Goal: Information Seeking & Learning: Find specific fact

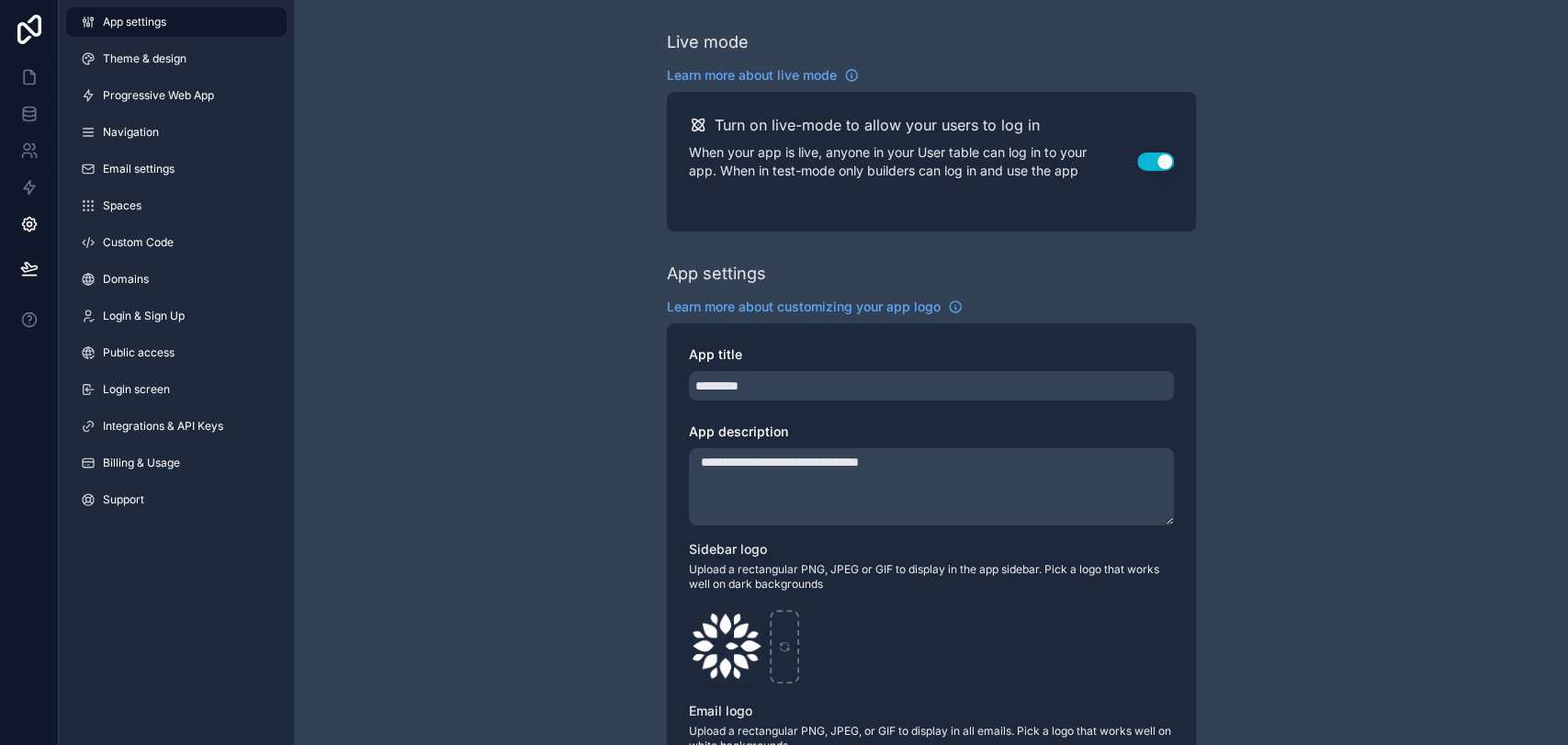
click at [536, 221] on div "**********" at bounding box center [930, 711] width 1274 height 1422
click at [27, 74] on icon at bounding box center [29, 77] width 19 height 19
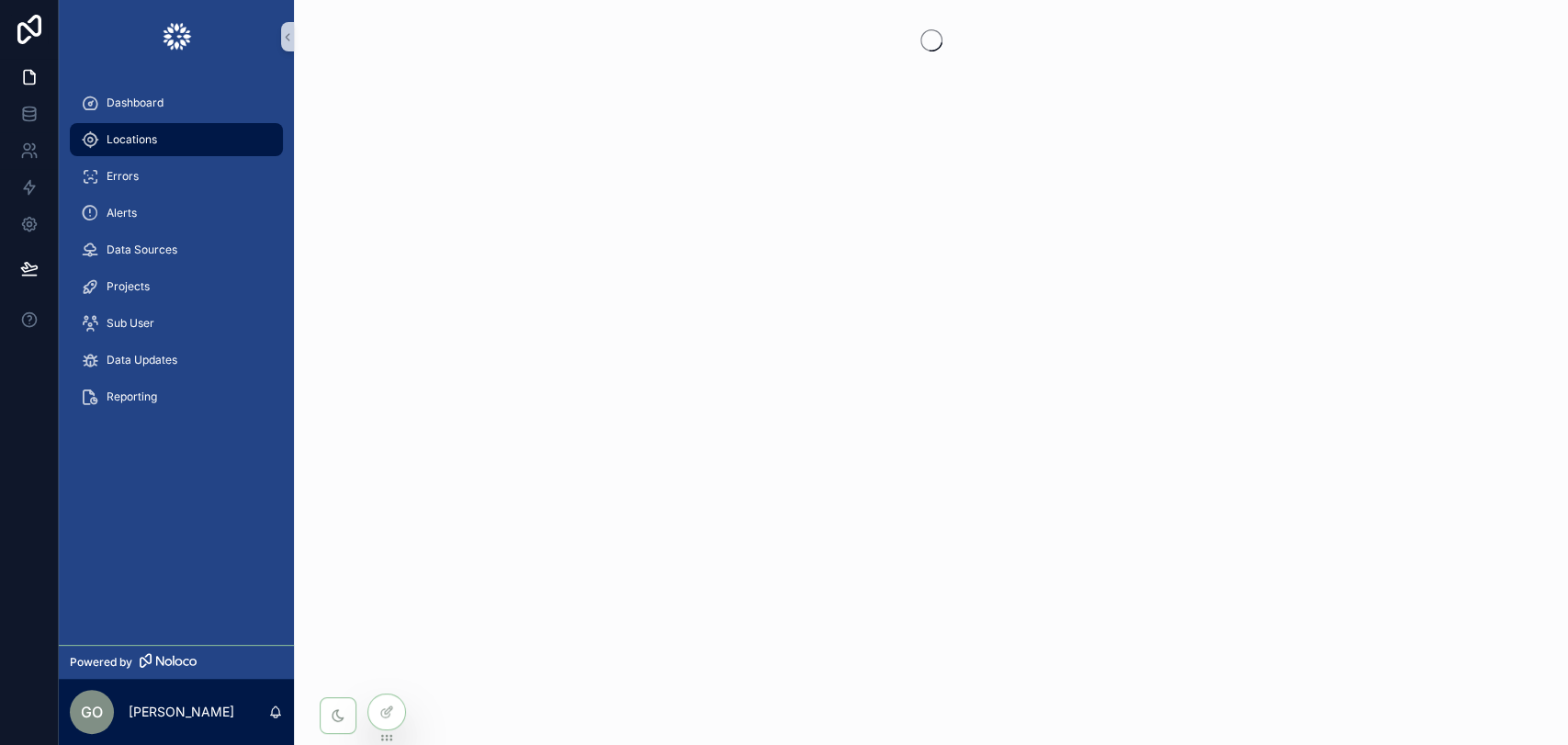
click at [177, 135] on div "Locations" at bounding box center [176, 140] width 192 height 29
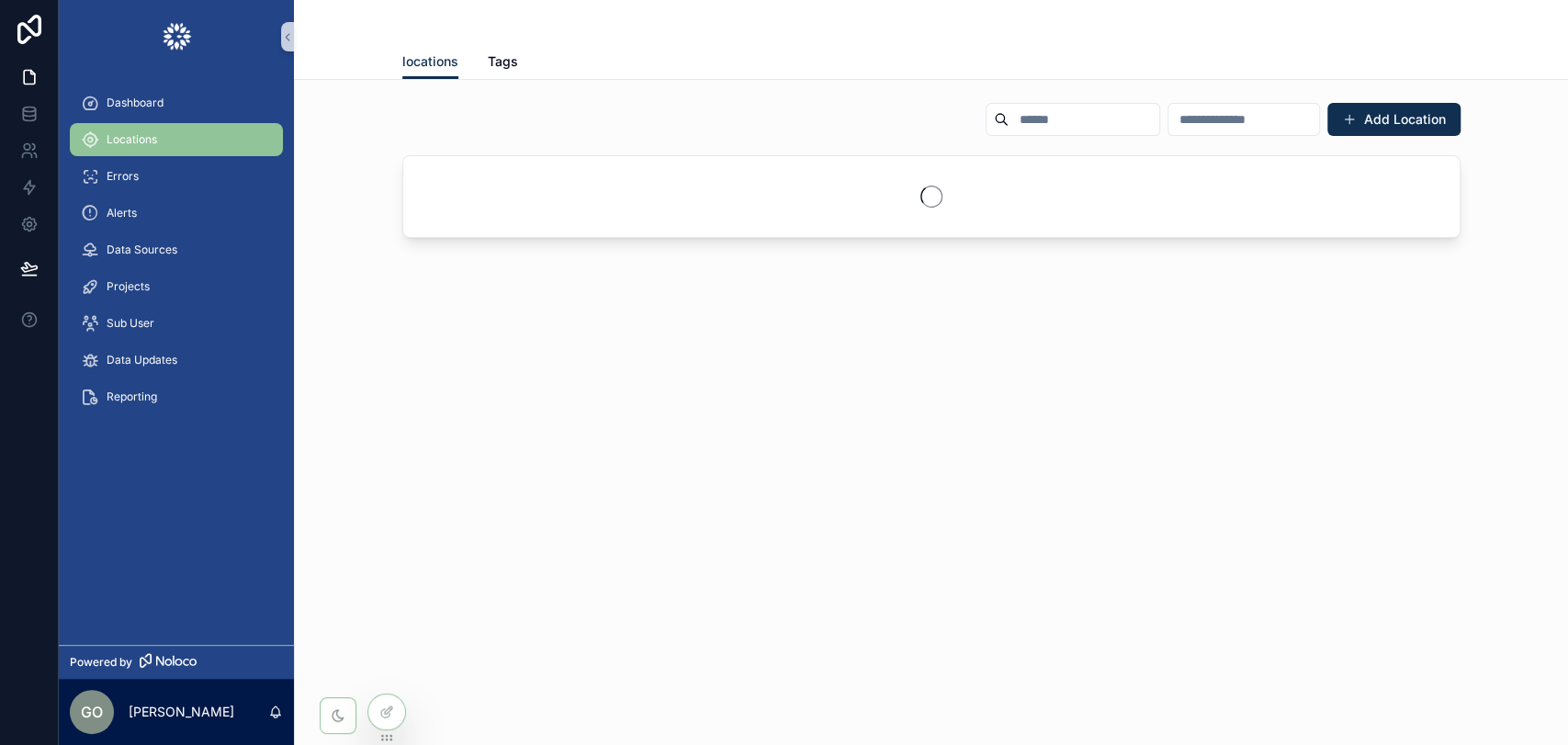
click at [1009, 129] on input "scrollable content" at bounding box center [1084, 119] width 150 height 26
paste input "**********"
type input "**********"
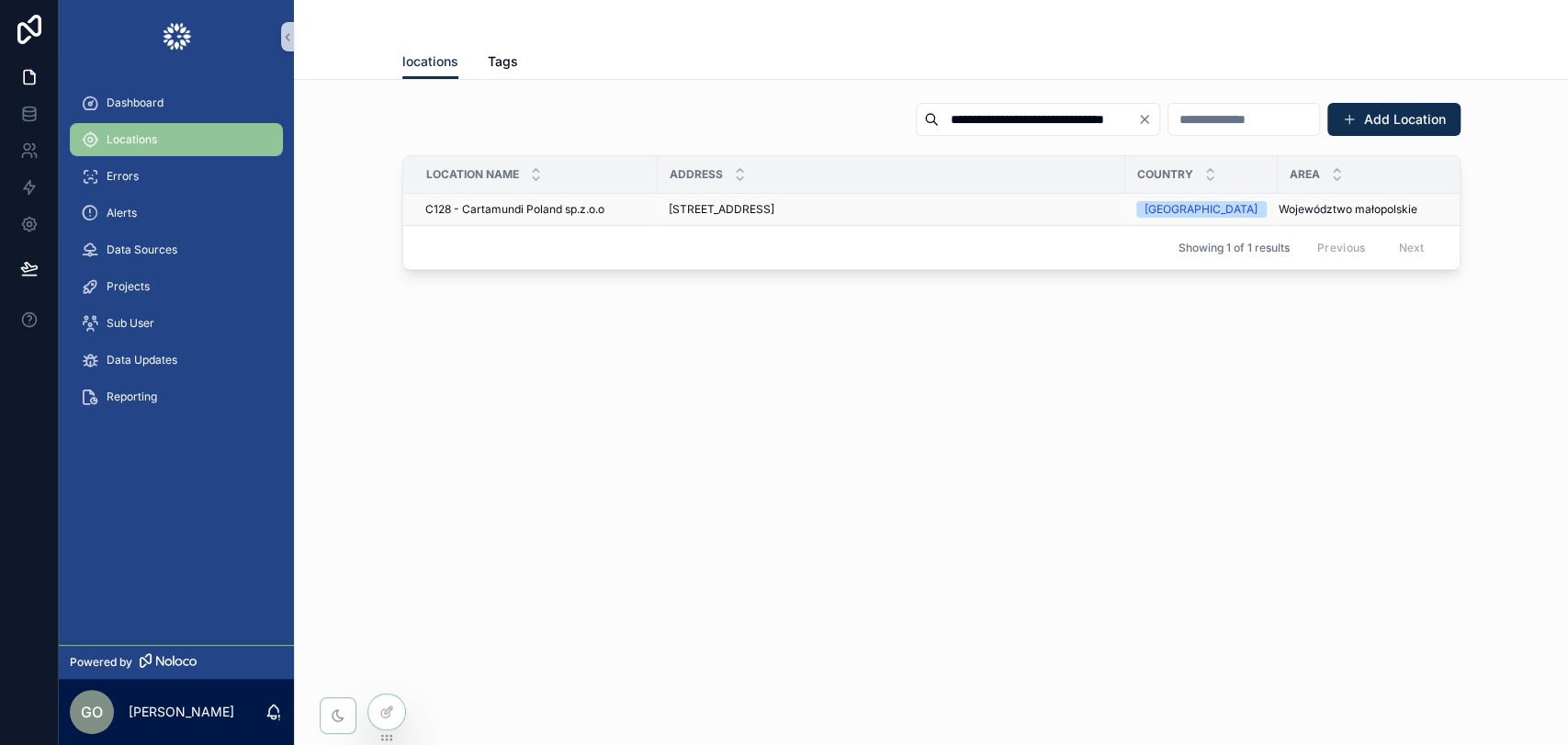
click at [695, 207] on span "[STREET_ADDRESS]" at bounding box center [722, 209] width 106 height 15
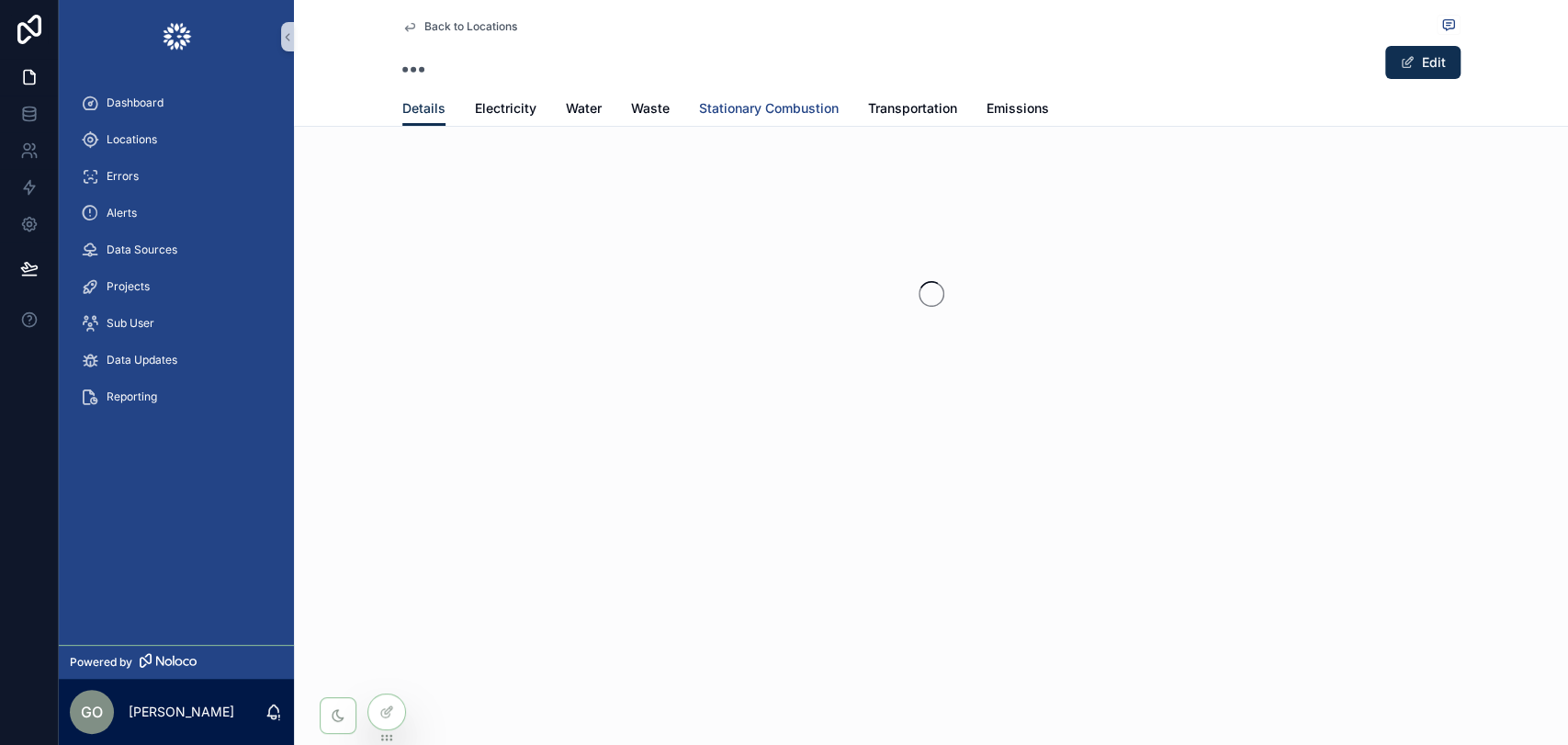
click at [726, 107] on span "Stationary Combustion" at bounding box center [769, 108] width 140 height 19
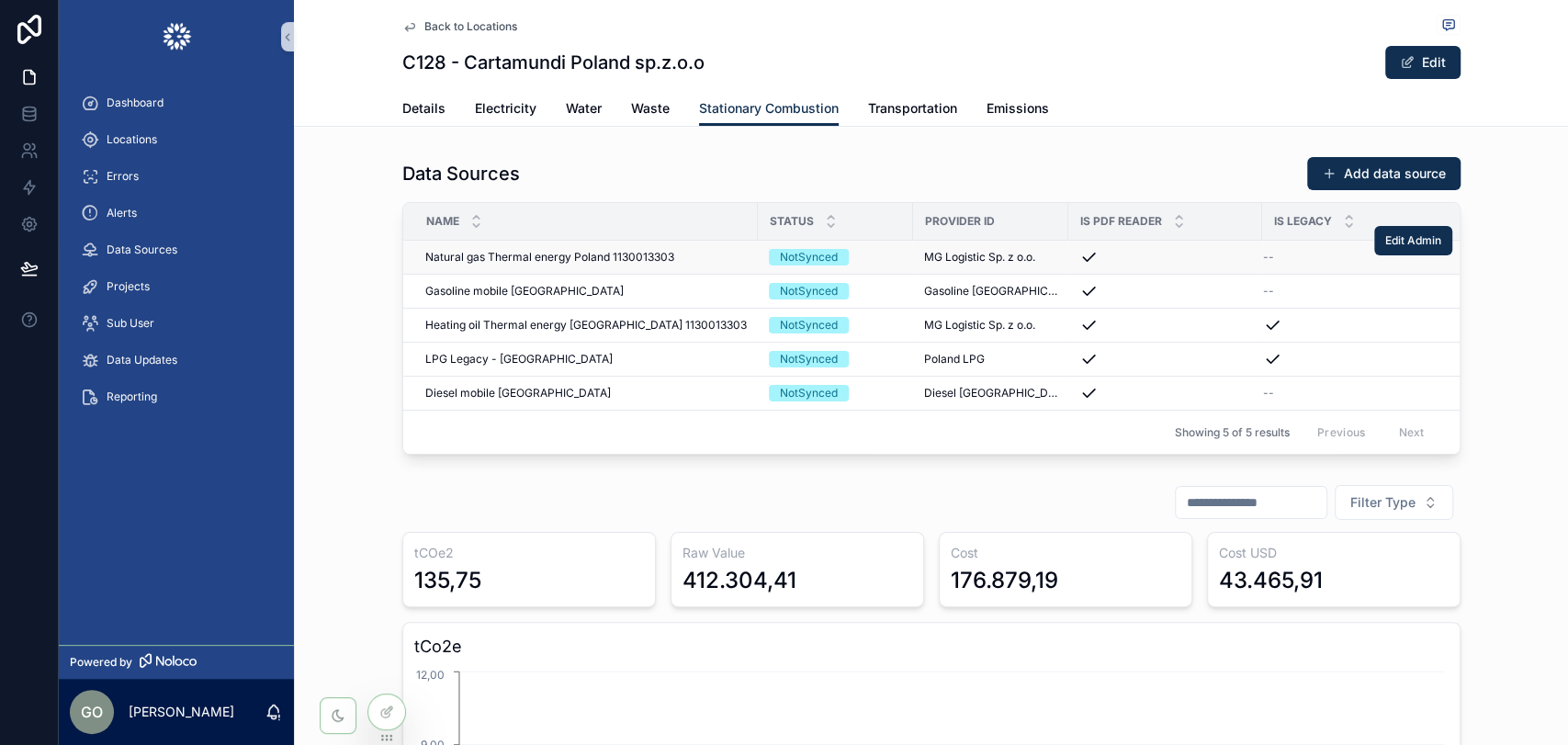
click at [560, 254] on span "Natural gas Thermal energy Poland 1130013303" at bounding box center [549, 257] width 249 height 15
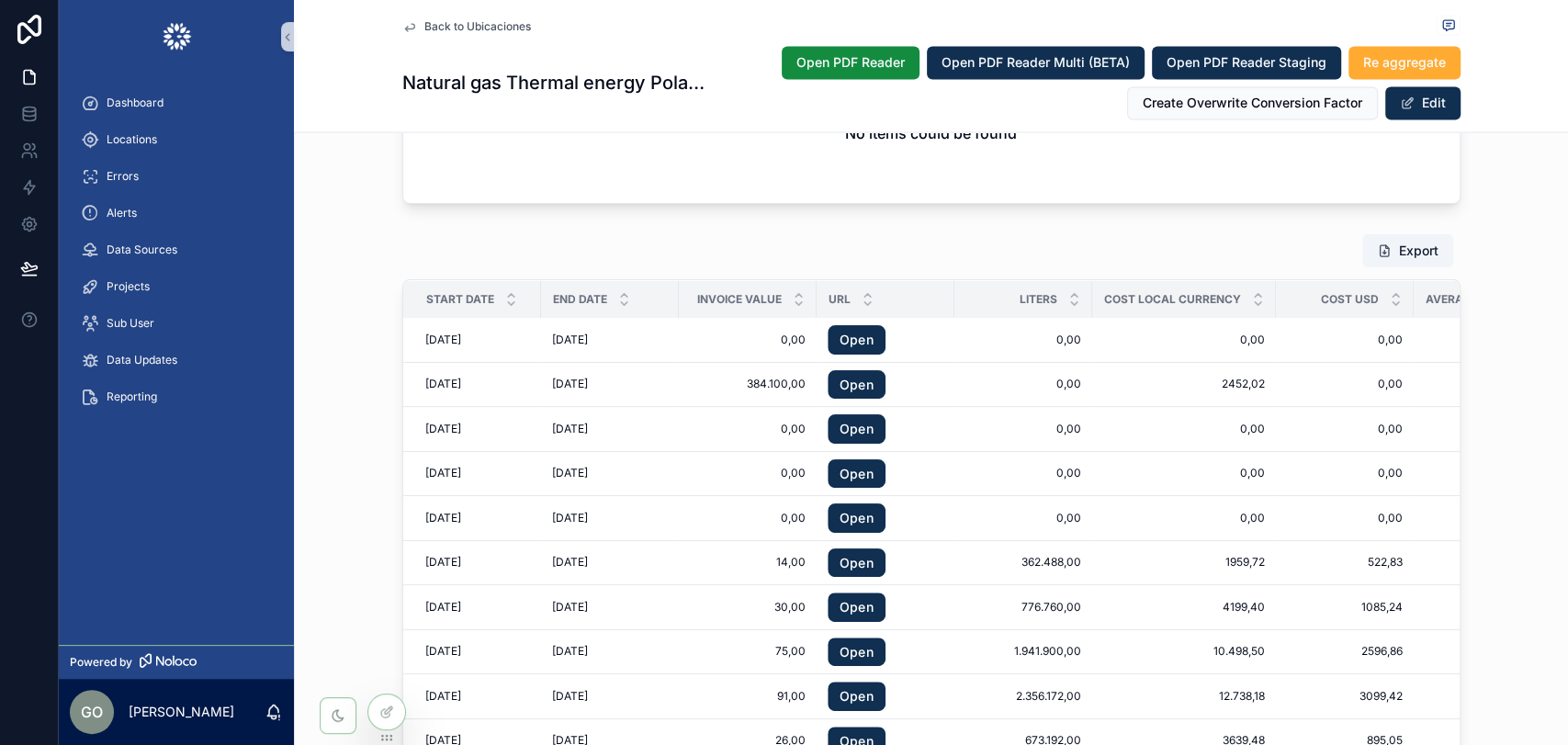
scroll to position [2250, 0]
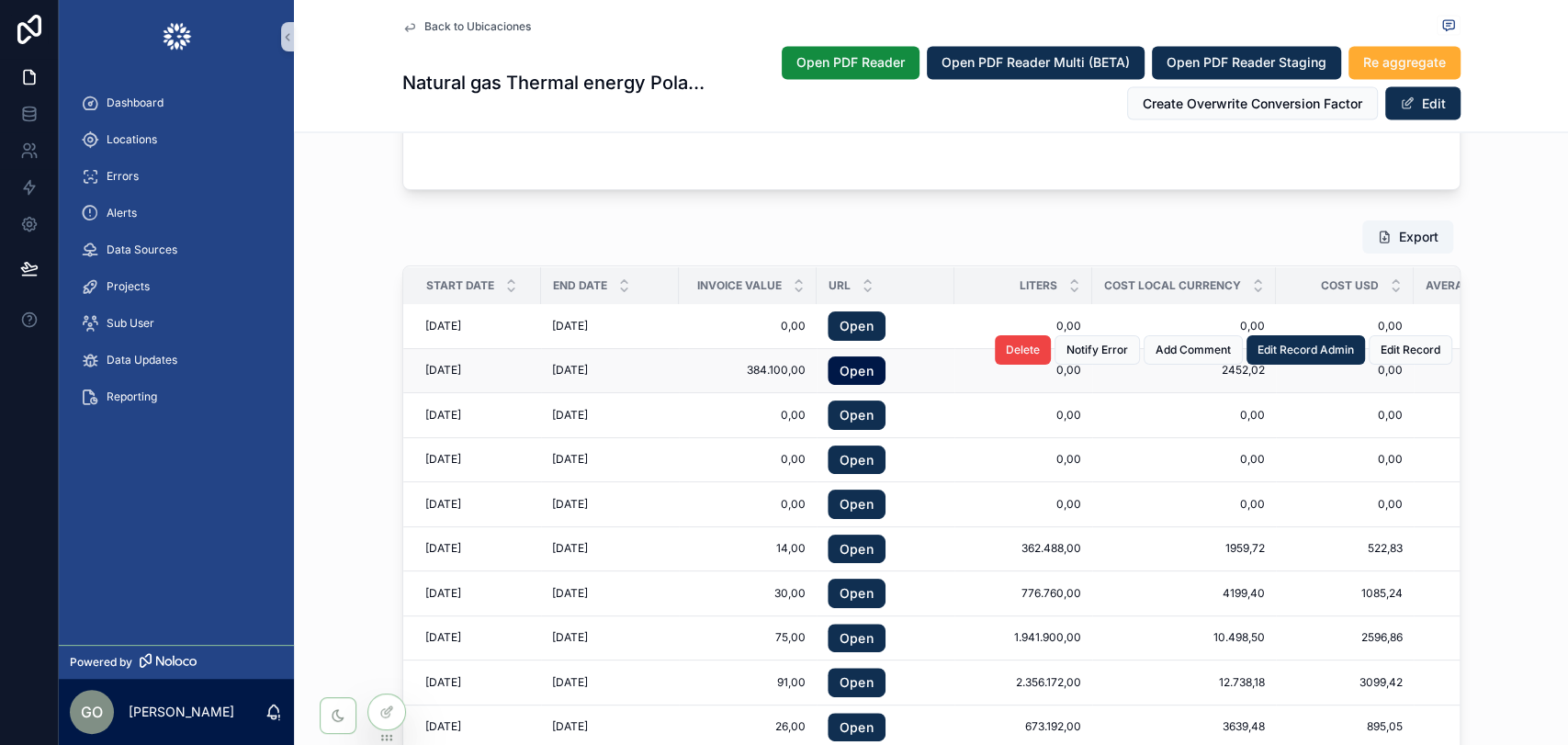
click at [840, 370] on link "Open" at bounding box center [857, 372] width 58 height 29
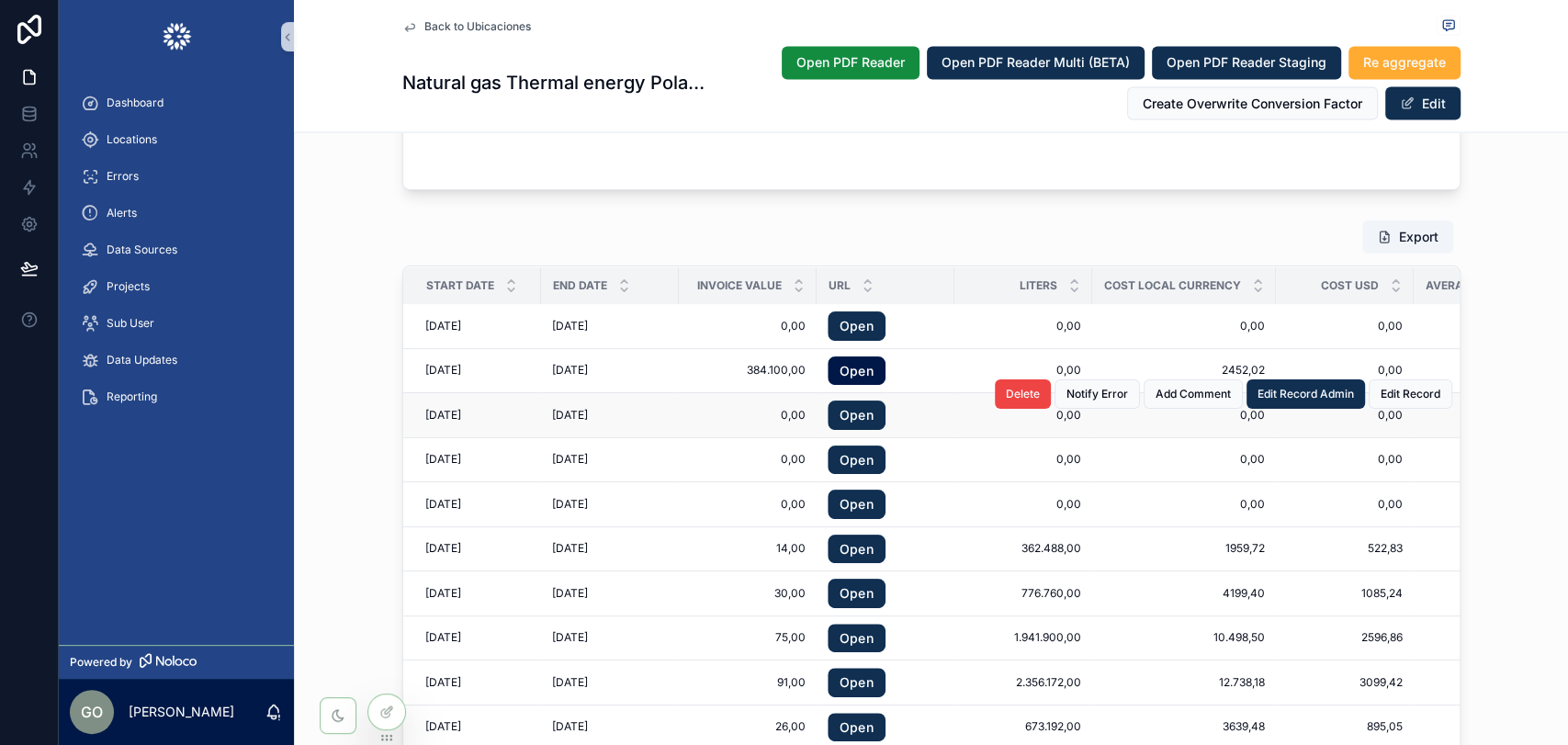
scroll to position [23, 0]
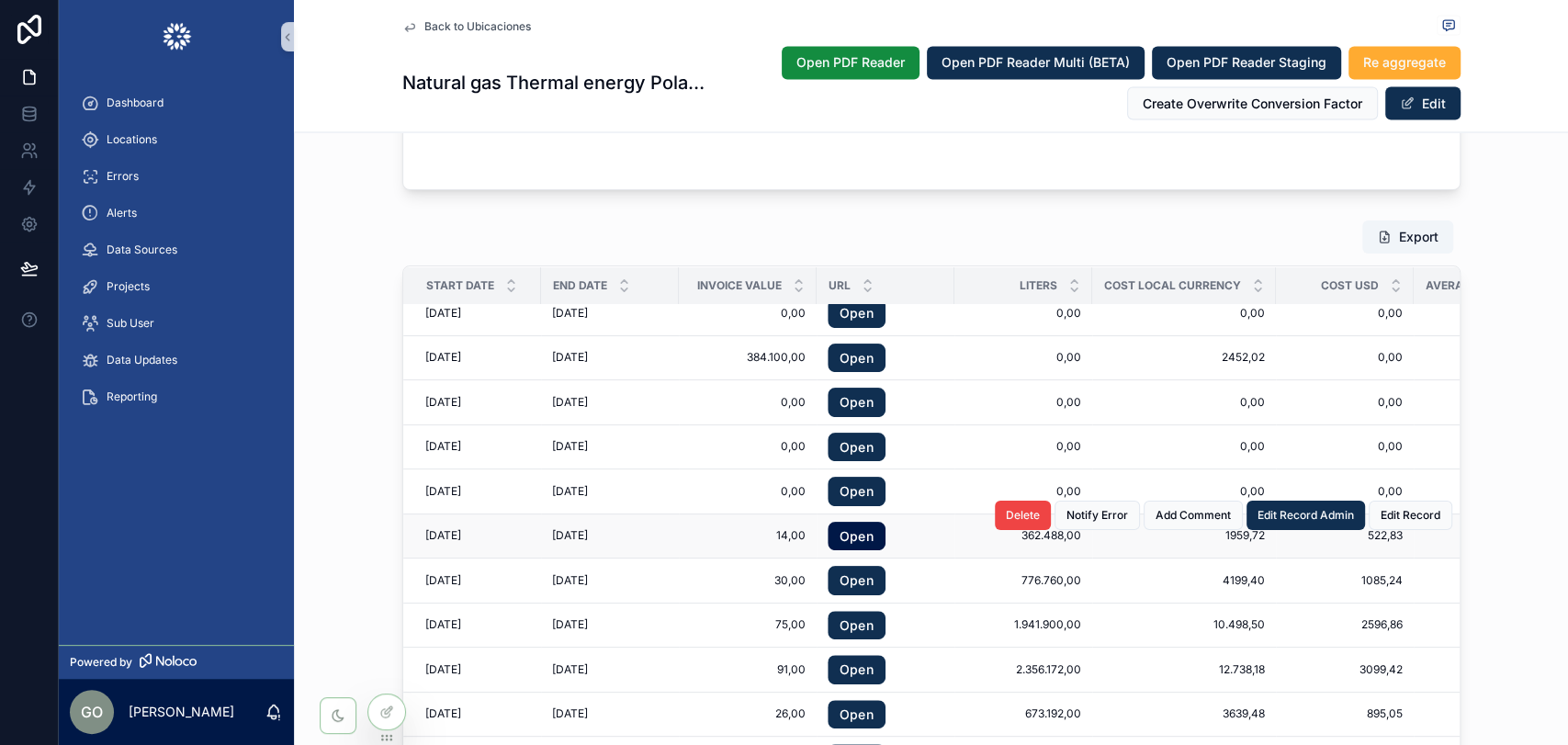
click at [858, 522] on link "Open" at bounding box center [857, 537] width 58 height 29
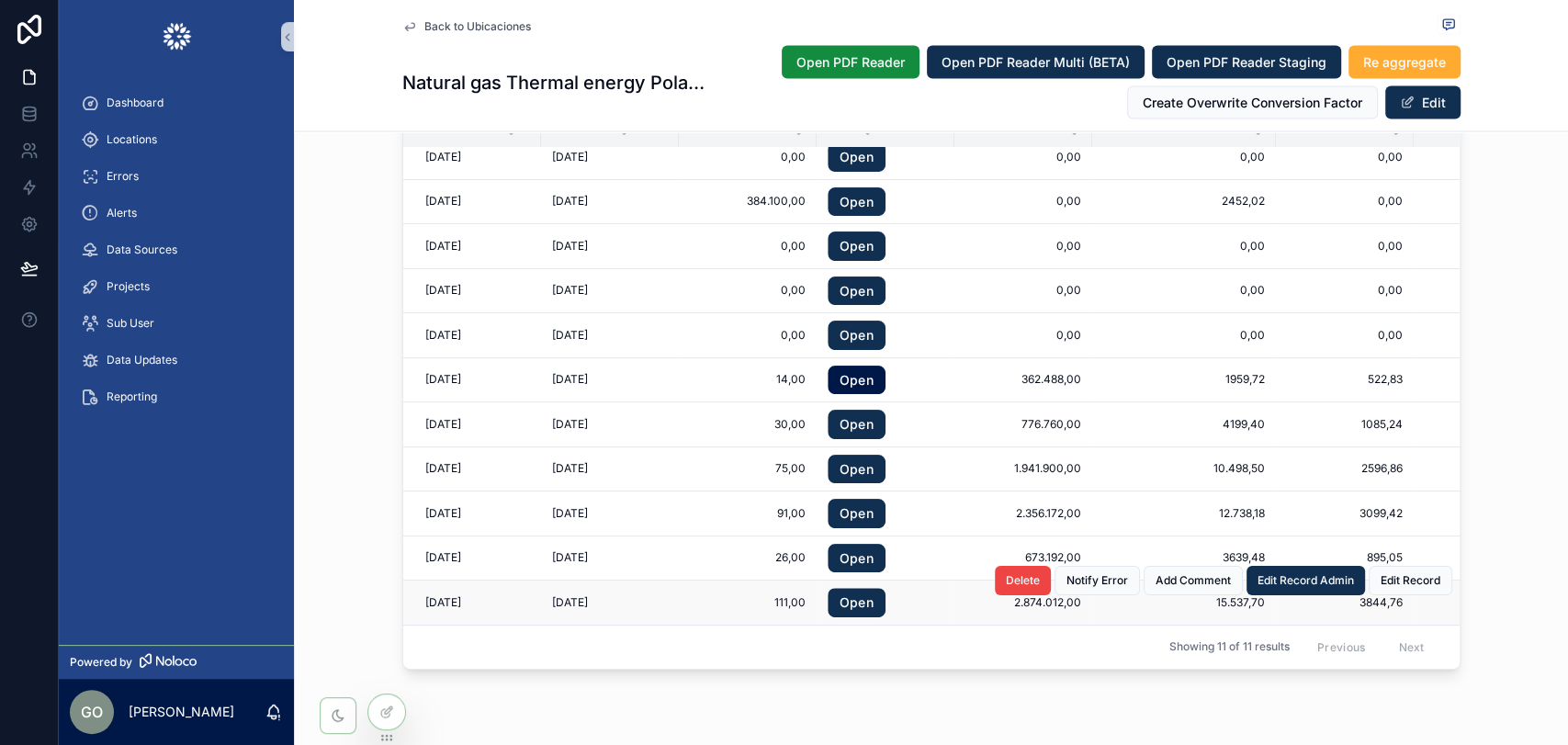
scroll to position [2454, 0]
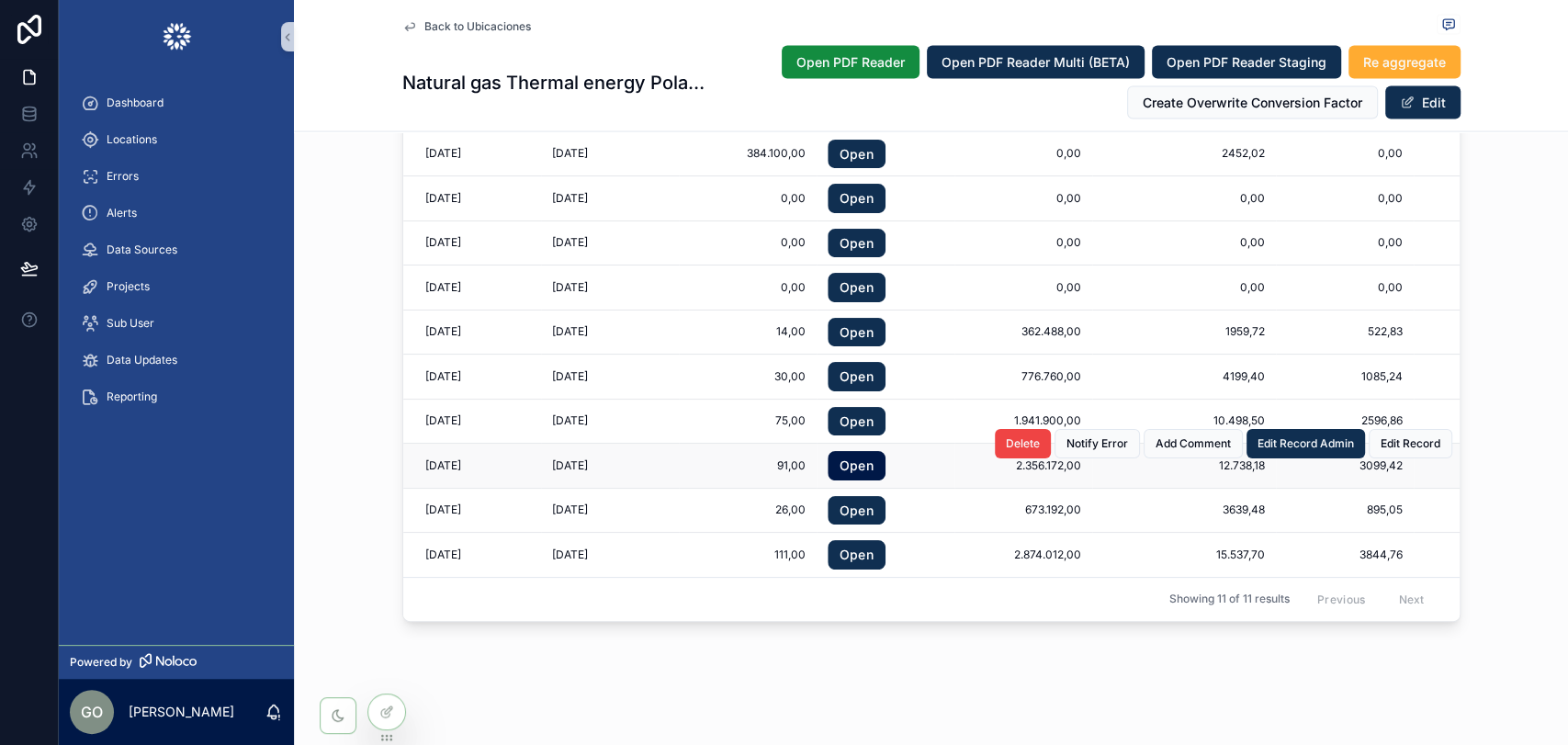
click at [846, 455] on link "Open" at bounding box center [857, 466] width 58 height 29
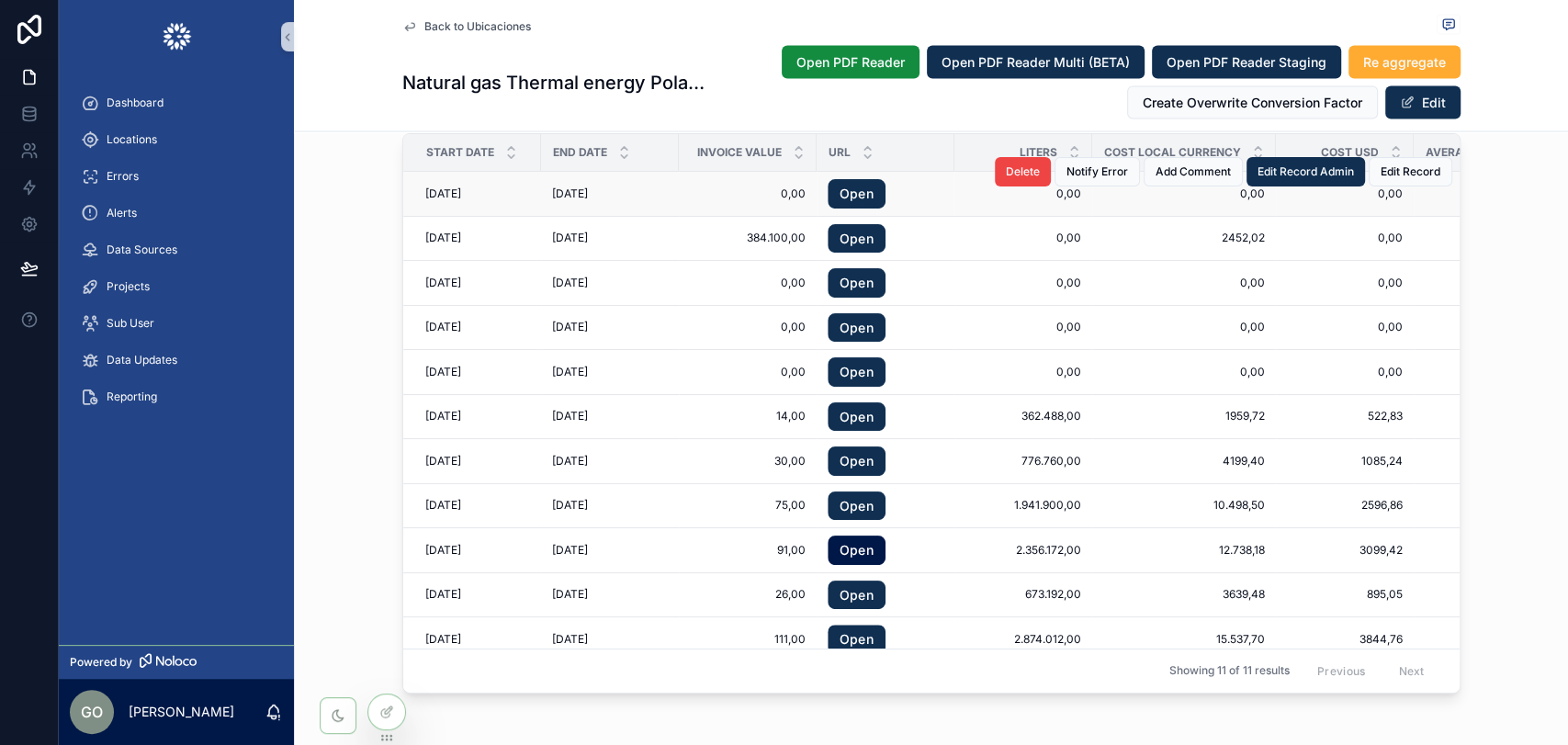
scroll to position [2250, 0]
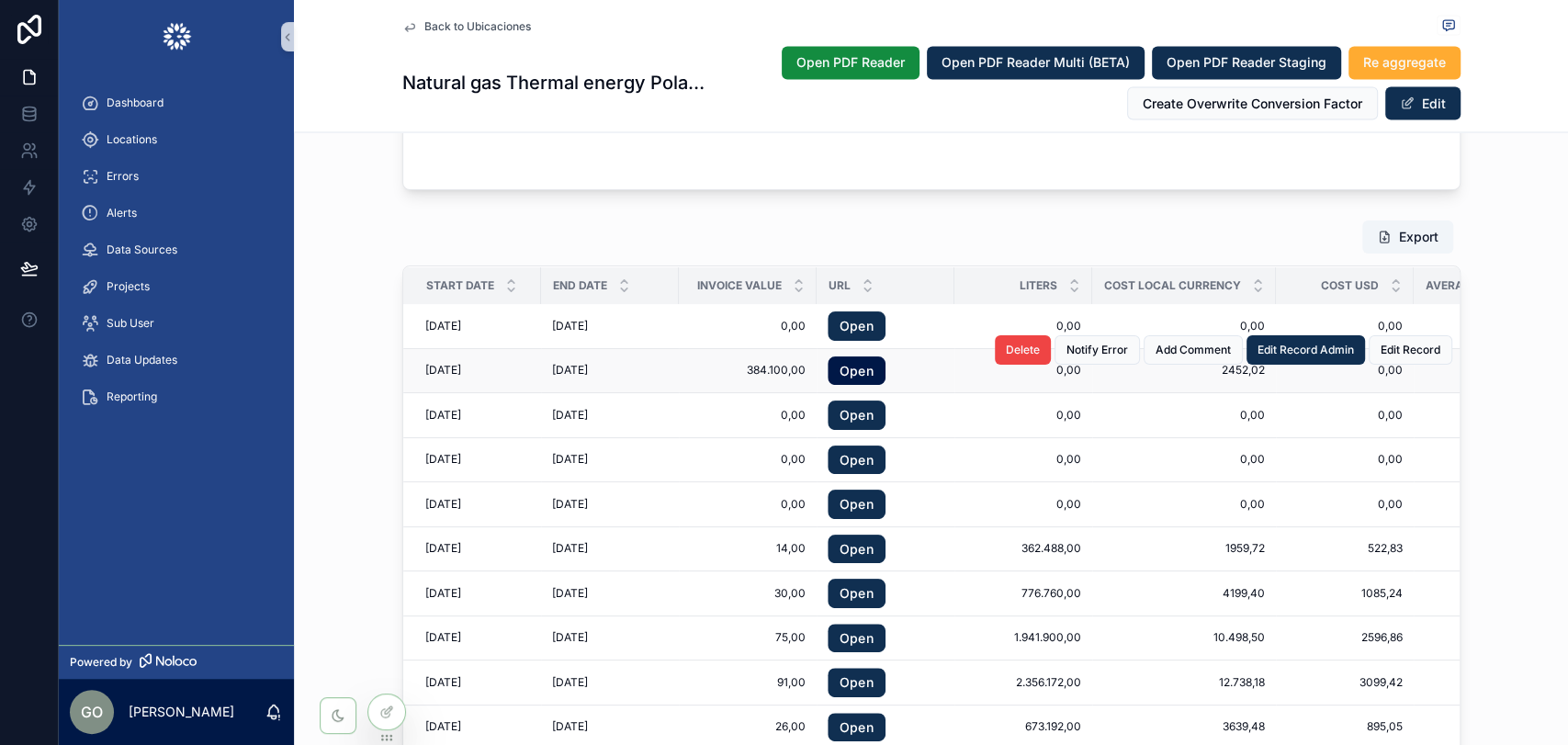
click at [845, 372] on link "Open" at bounding box center [857, 372] width 58 height 29
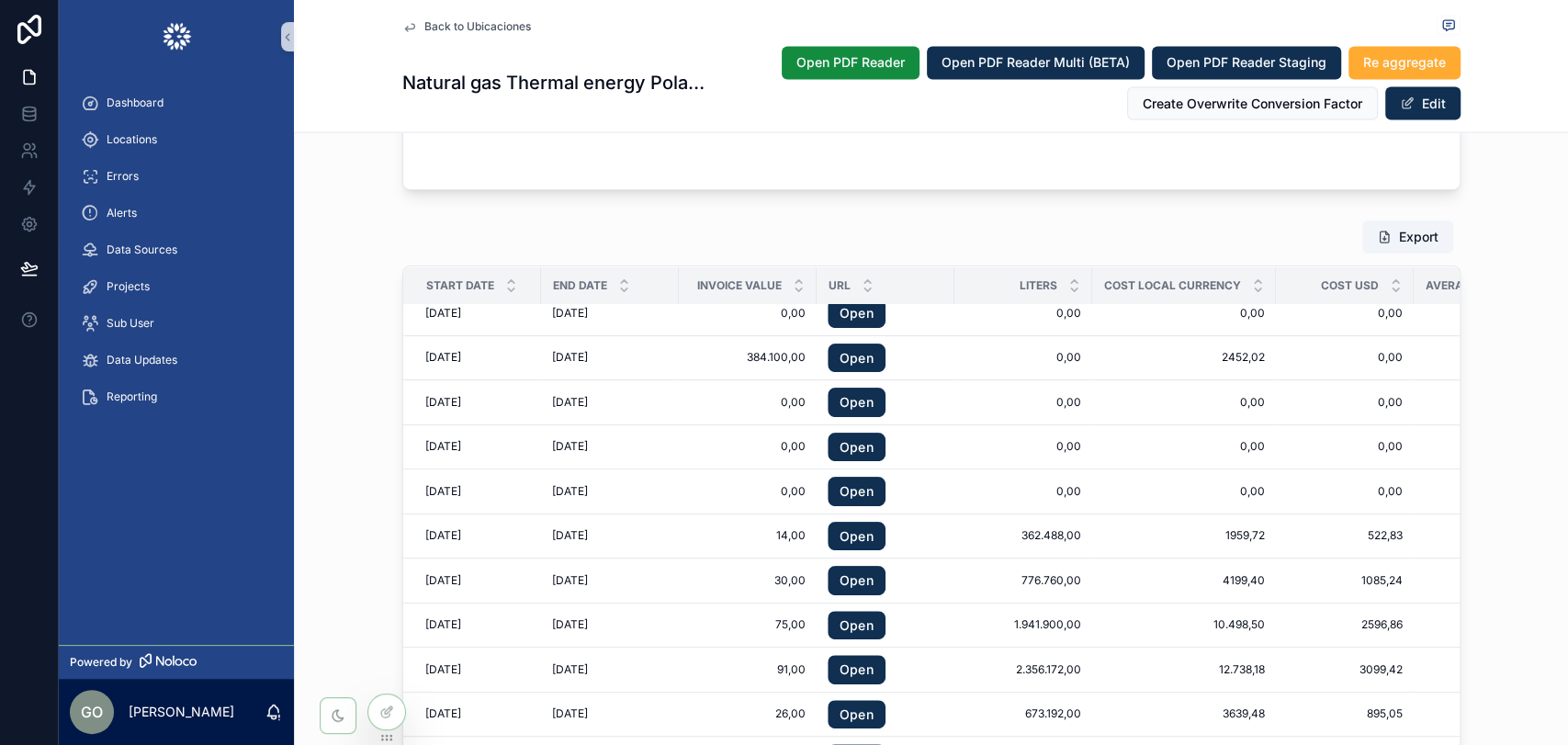
scroll to position [2454, 0]
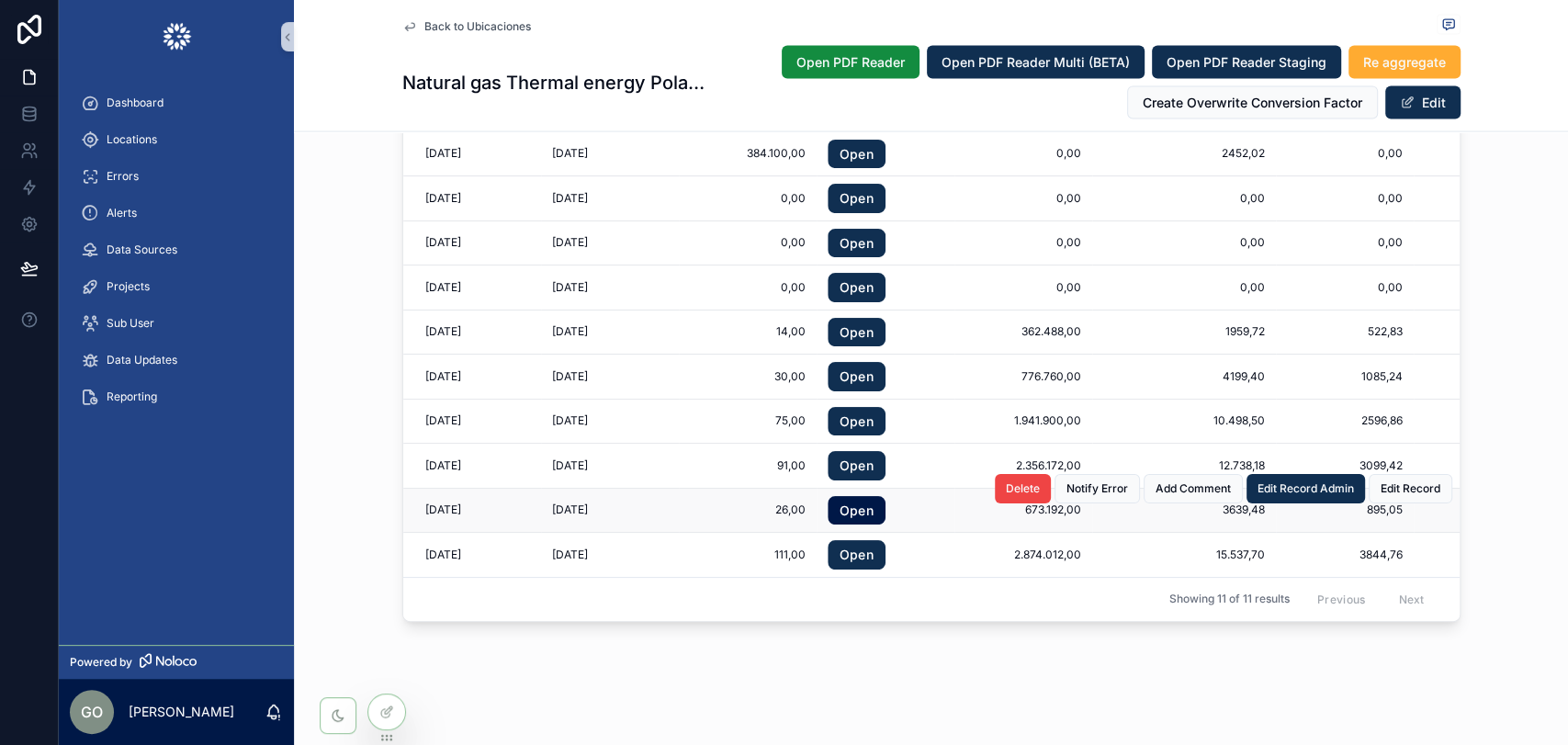
click at [848, 496] on link "Open" at bounding box center [857, 511] width 58 height 29
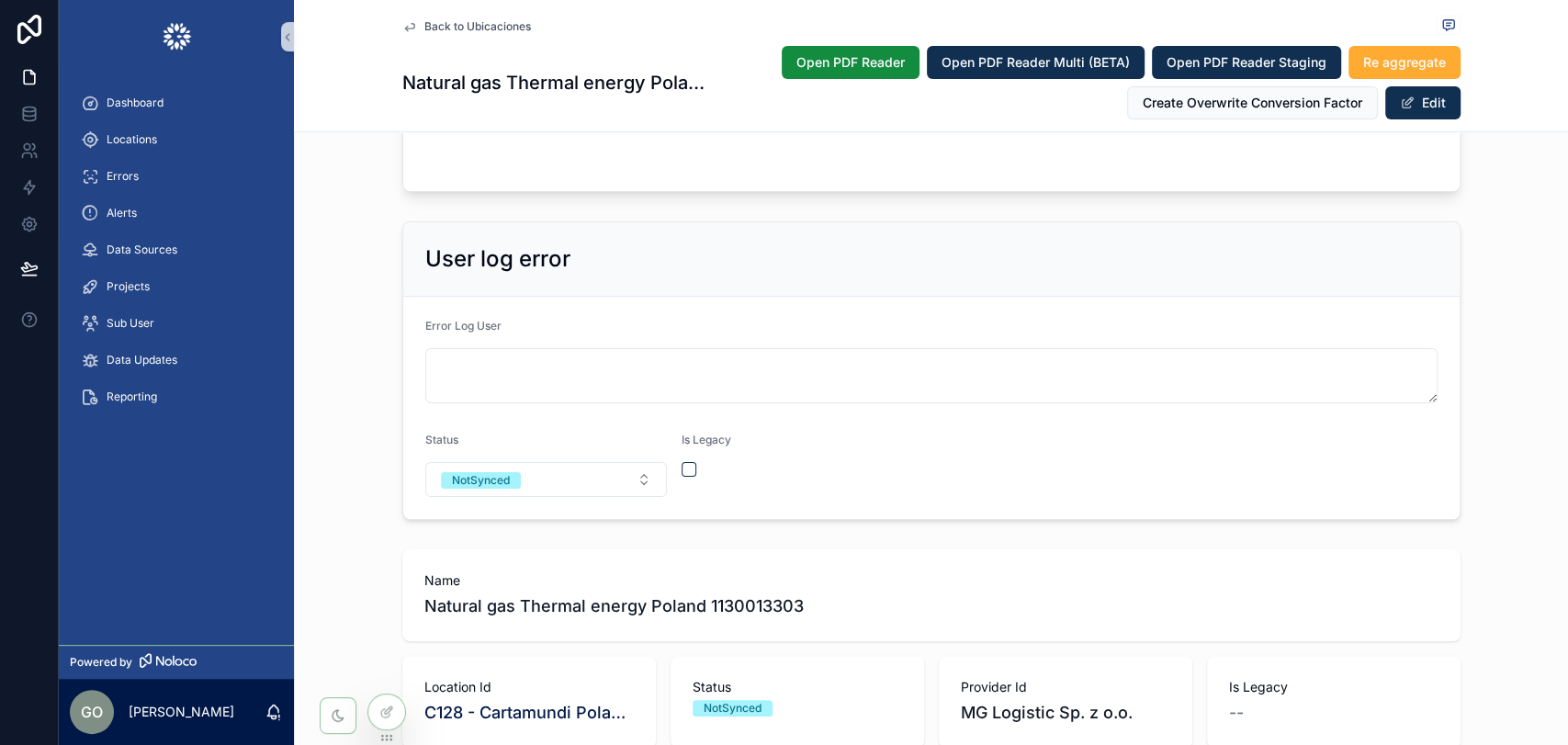
scroll to position [0, 0]
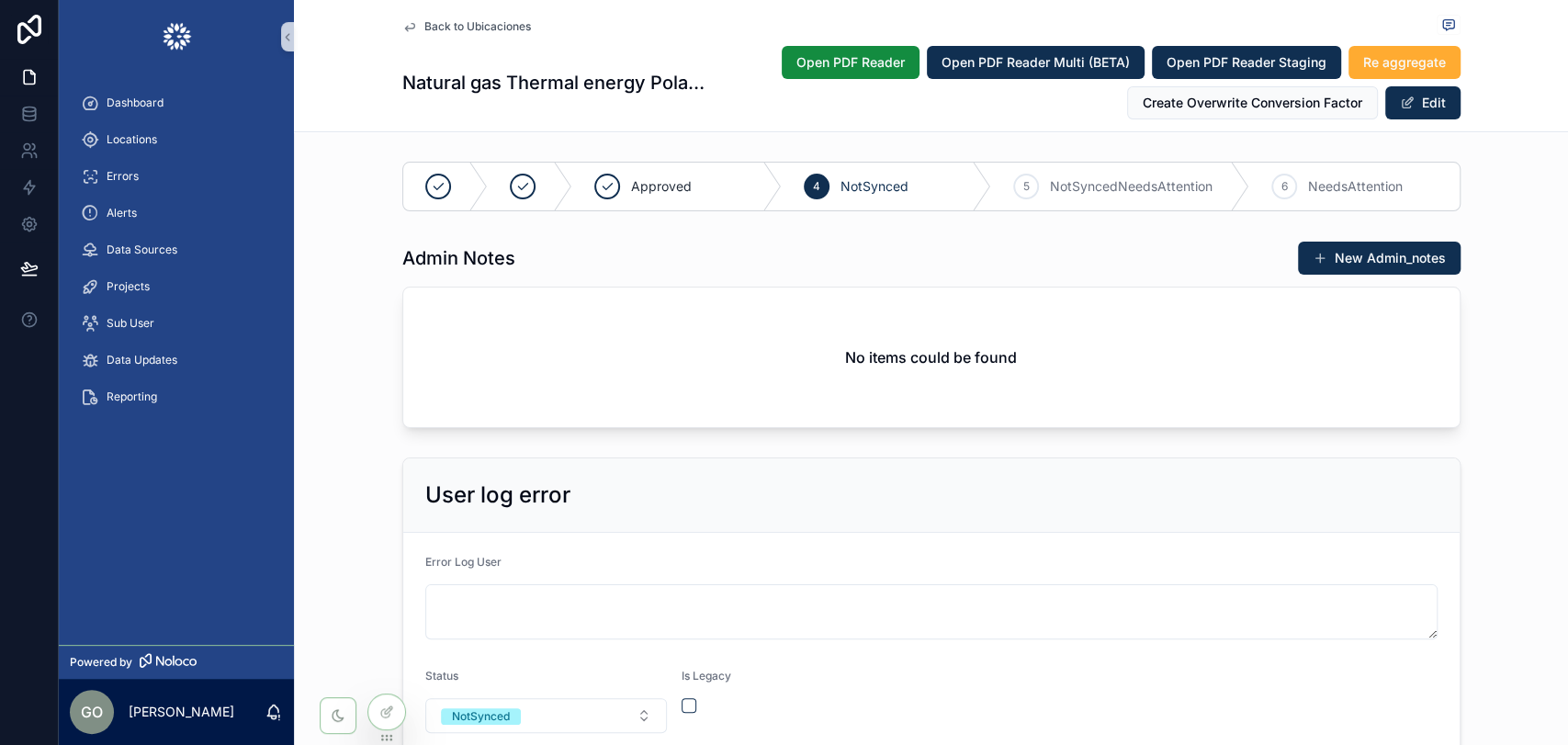
click at [1488, 426] on div "Admin Notes New Admin_notes No items could be found" at bounding box center [930, 335] width 1274 height 202
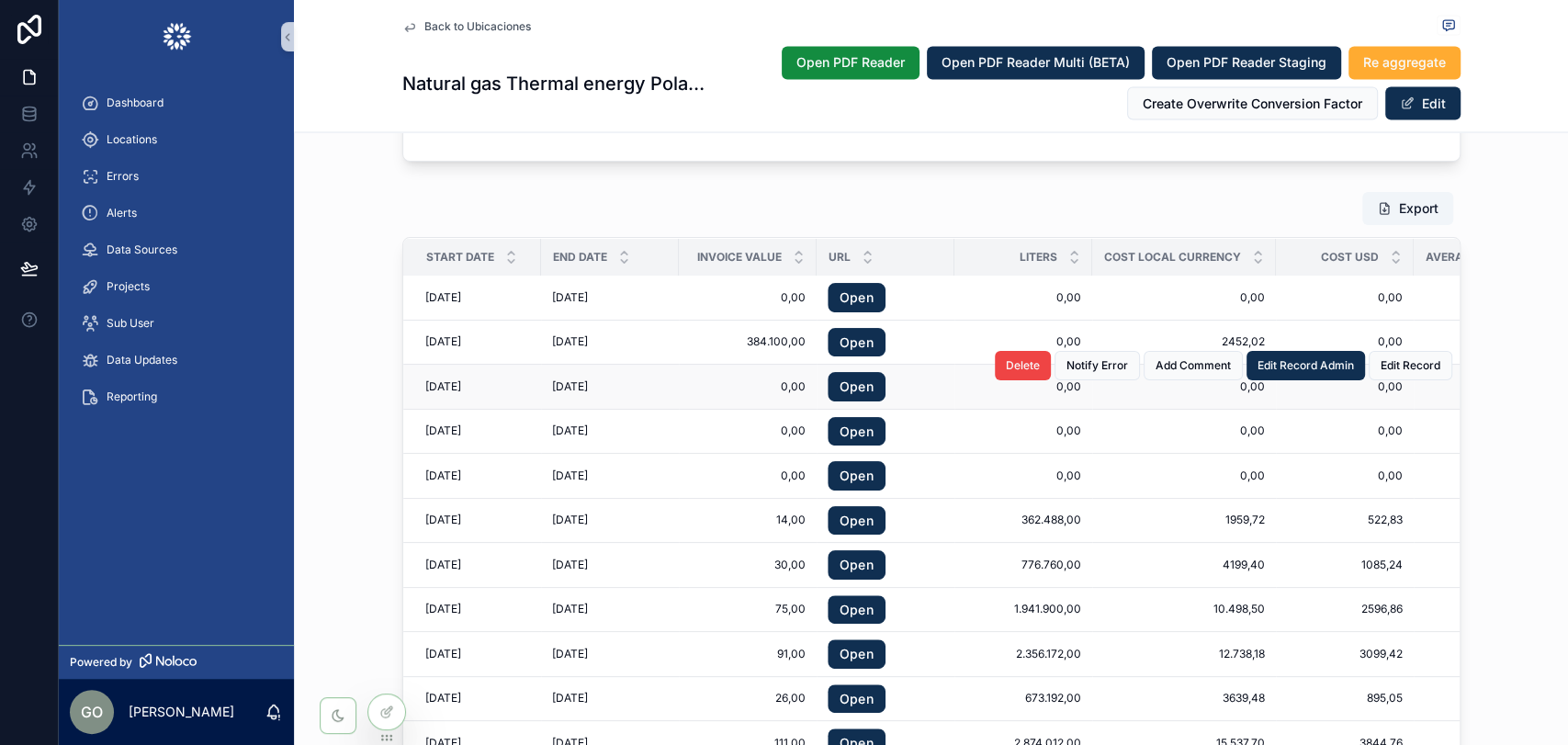
scroll to position [2247, 0]
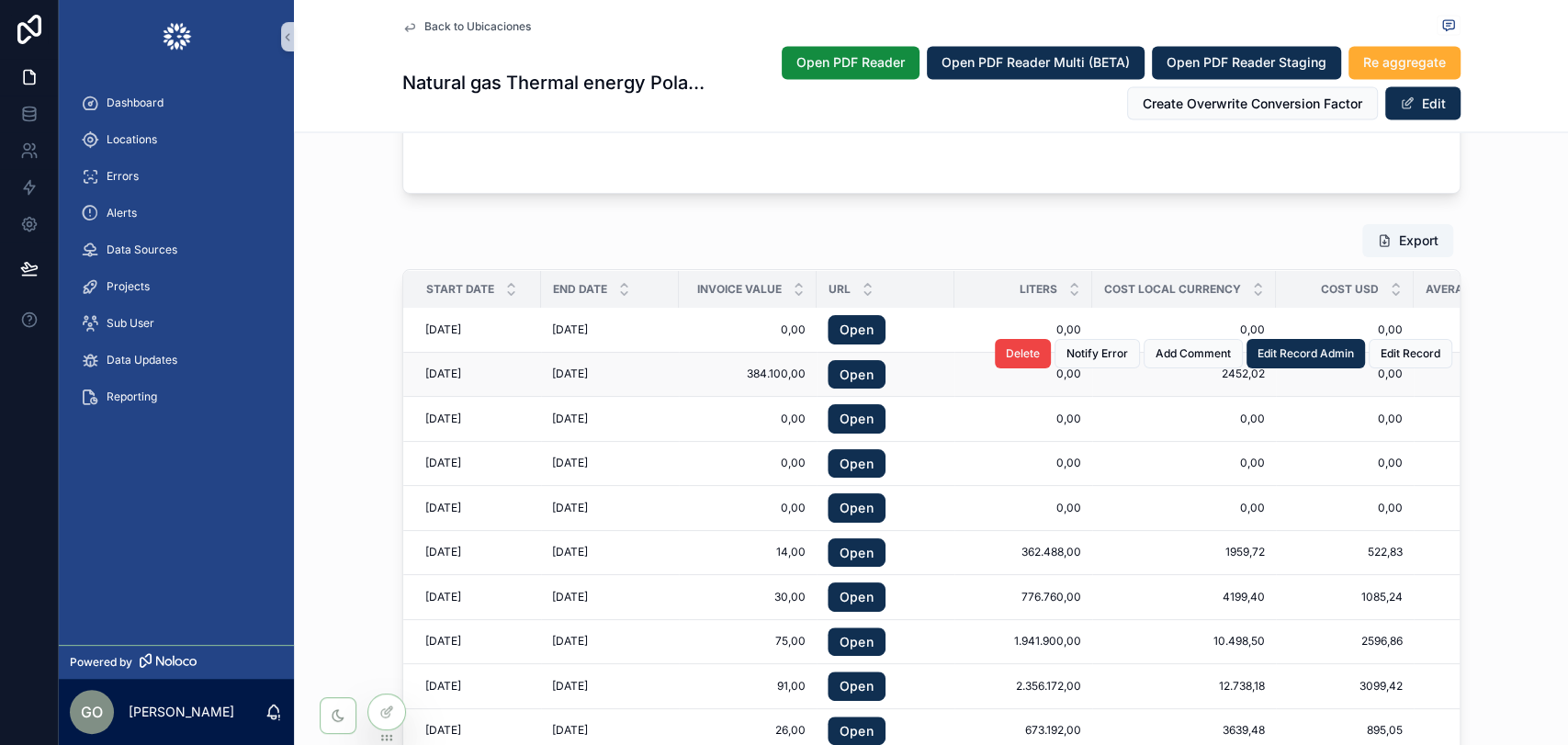
drag, startPoint x: 412, startPoint y: 372, endPoint x: 616, endPoint y: 362, distance: 204.2
copy tr "[DATE] [DATE] [DATE]"
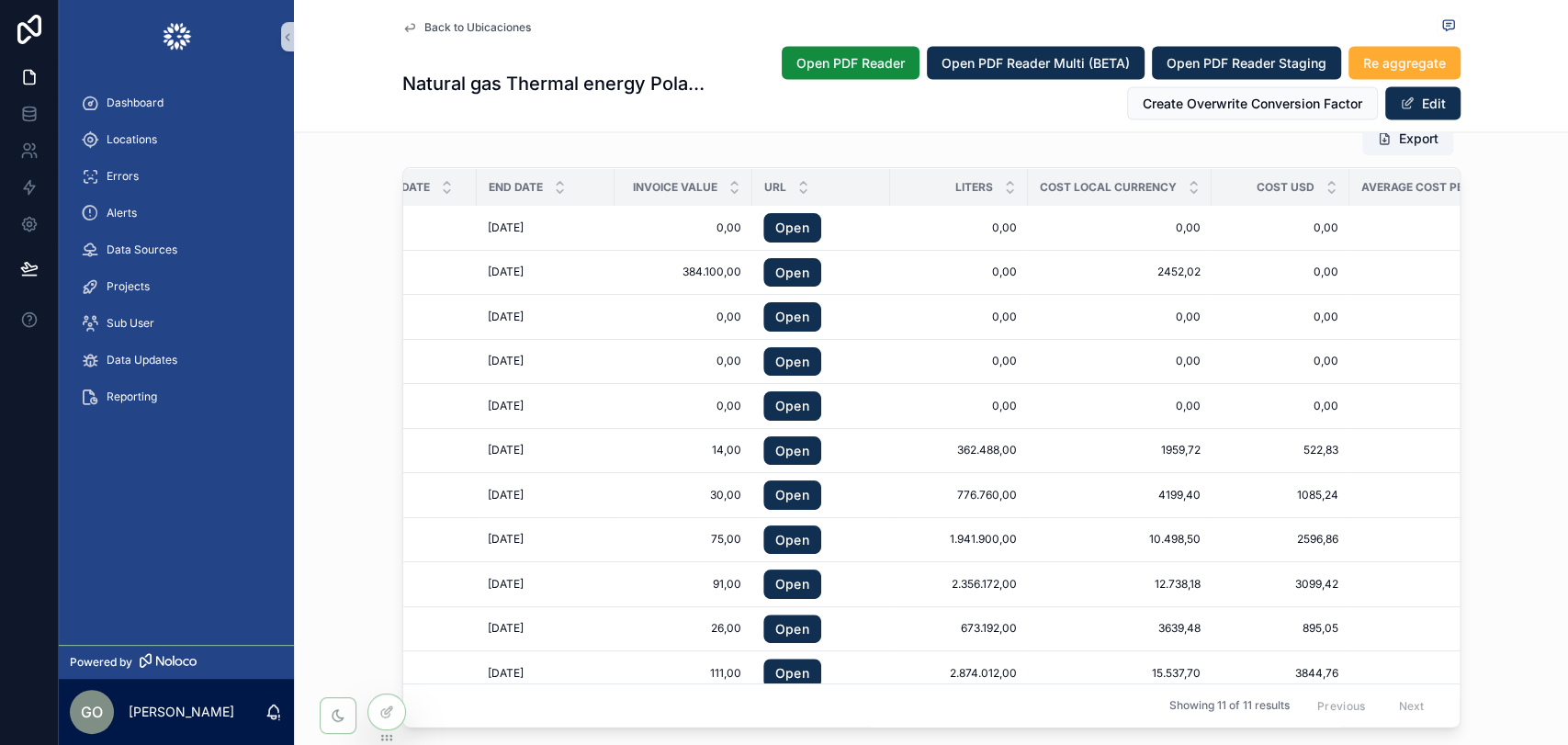
scroll to position [0, 0]
